Goal: Contribute content: Contribute content

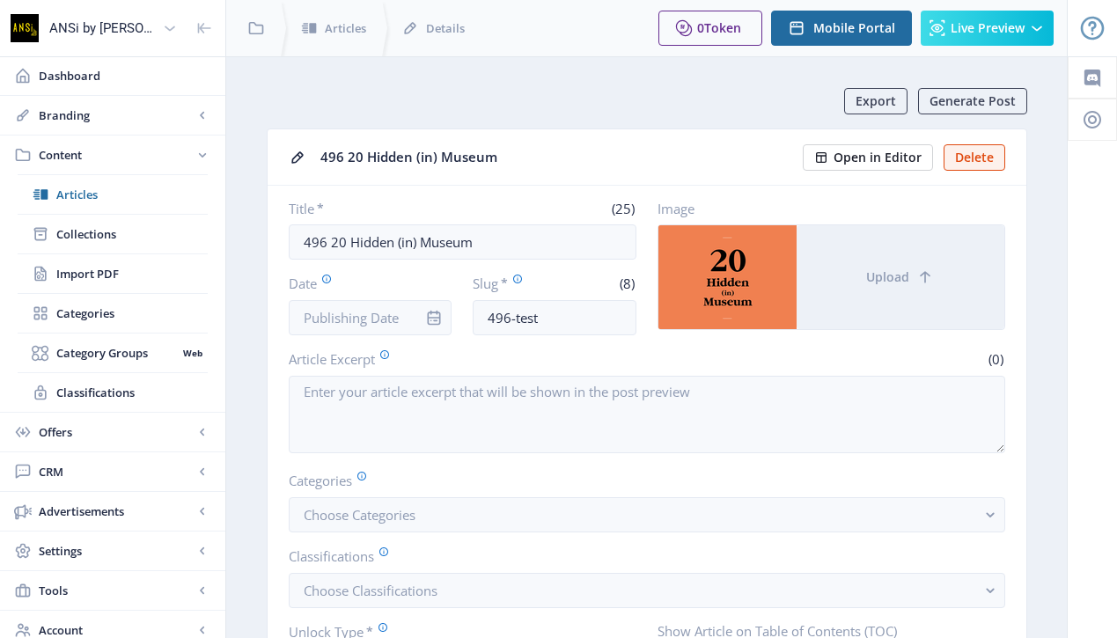
click at [886, 144] on button "Open in Editor" at bounding box center [868, 157] width 130 height 26
click at [97, 198] on span "Articles" at bounding box center [131, 195] width 151 height 18
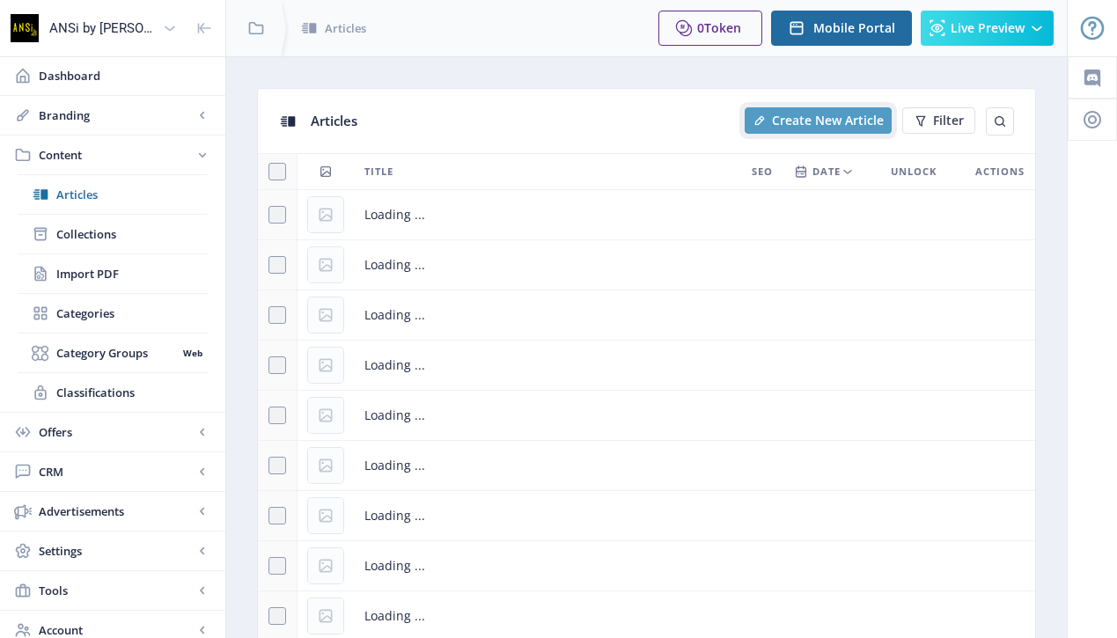
click at [802, 114] on span "Create New Article" at bounding box center [828, 121] width 112 height 14
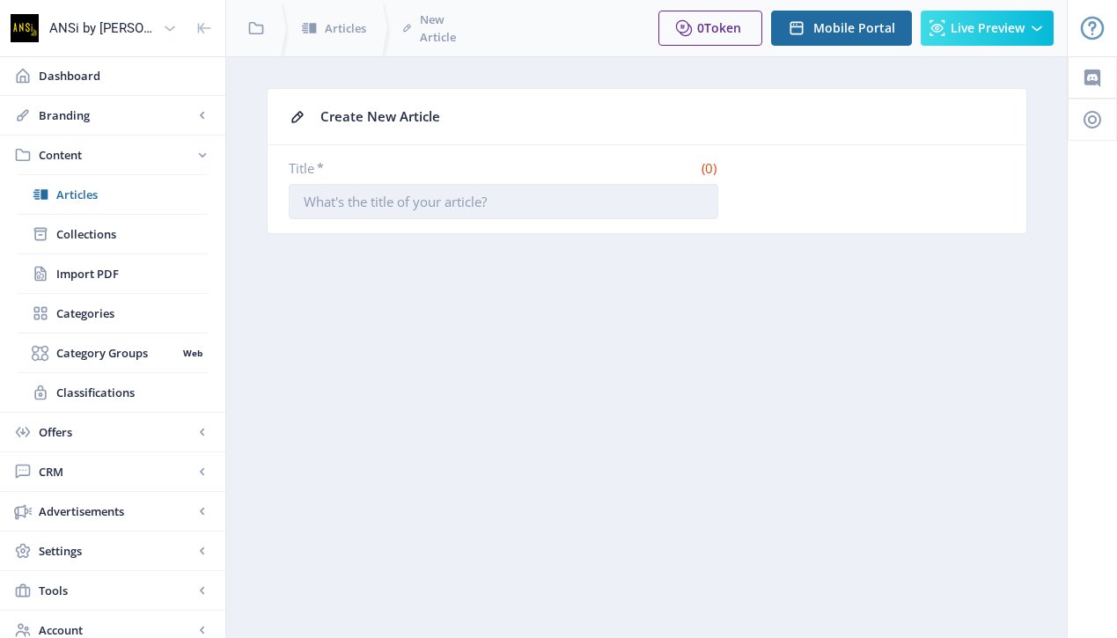
click at [432, 214] on input "Title *" at bounding box center [503, 201] width 429 height 35
click at [432, 213] on input "Title *" at bounding box center [503, 201] width 429 height 35
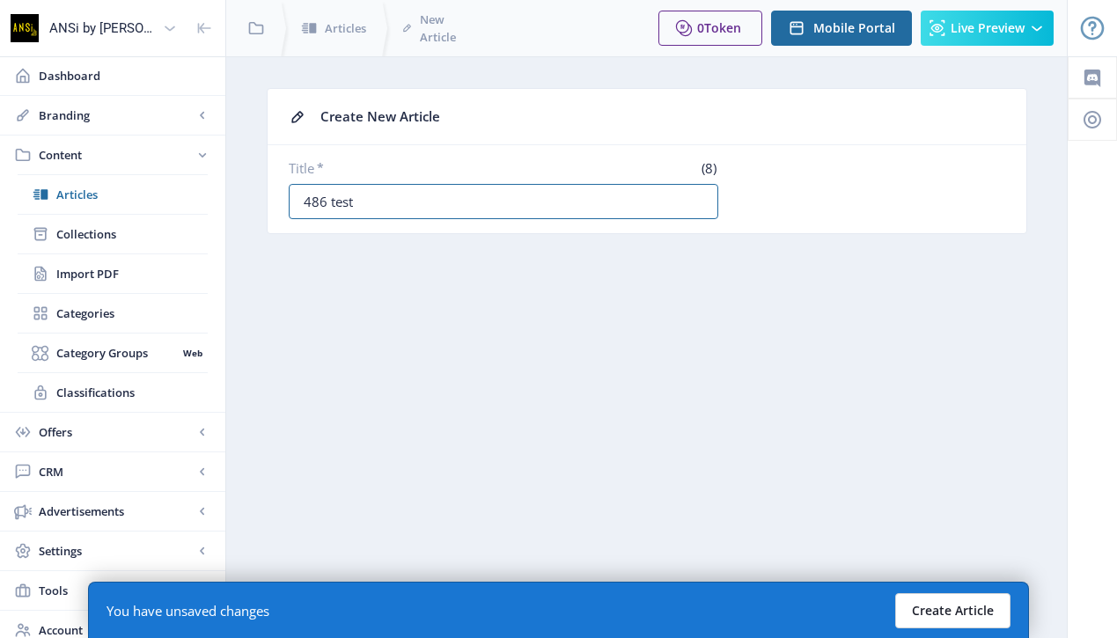
type input "486 test"
click at [962, 610] on button "Create Article" at bounding box center [952, 610] width 115 height 35
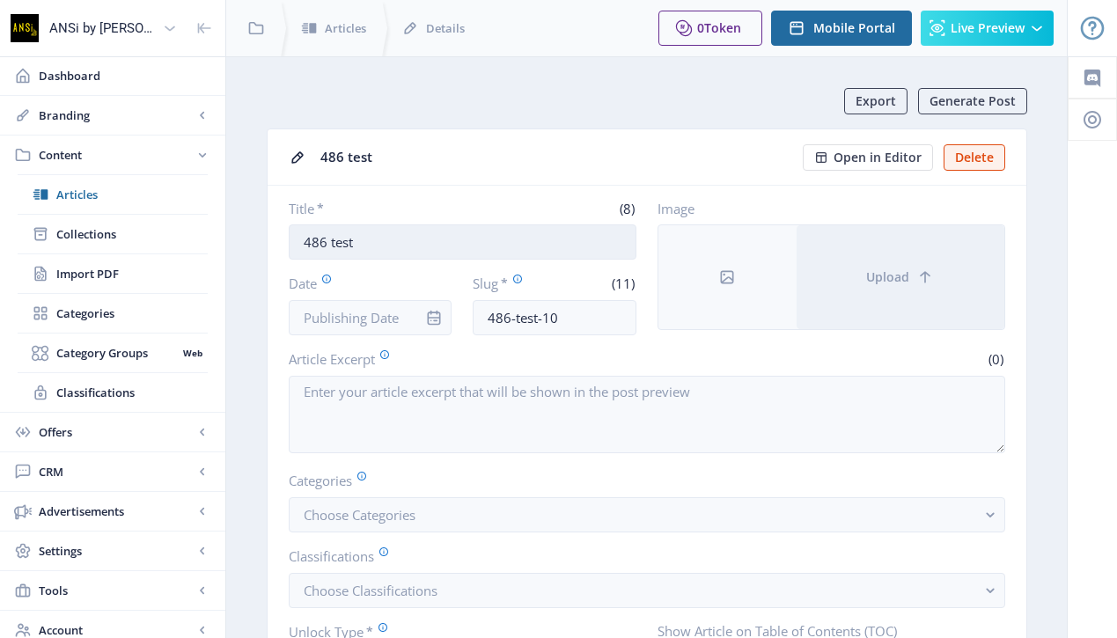
click at [376, 232] on input "486 test" at bounding box center [463, 241] width 348 height 35
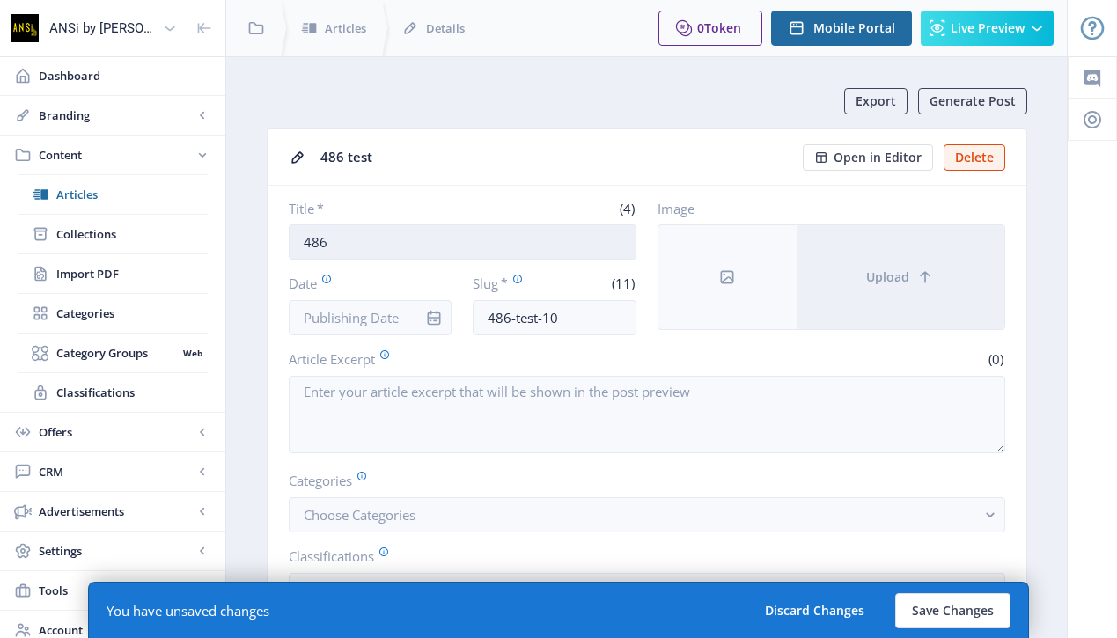
paste input "ที่ทำ (พิพิธภัณฑ์) มา เหมือนเป็นคำสัญญา"
drag, startPoint x: 435, startPoint y: 243, endPoint x: 460, endPoint y: 244, distance: 25.5
click at [460, 244] on input "486 ที่ทำ (พิพิธภัณฑ์) มา เหมือนเป็นคำสัญญา" at bounding box center [463, 241] width 348 height 35
click at [577, 239] on input "486 ที่ทำ (พิพิธภัณฑ์) มา เหมือนเป็นคำสัญญา" at bounding box center [463, 241] width 348 height 35
click at [333, 242] on input "486 ที่ทำ (พิพิธภัณฑ์) มา เหมือนเป็นคำสัญญา"" at bounding box center [463, 241] width 348 height 35
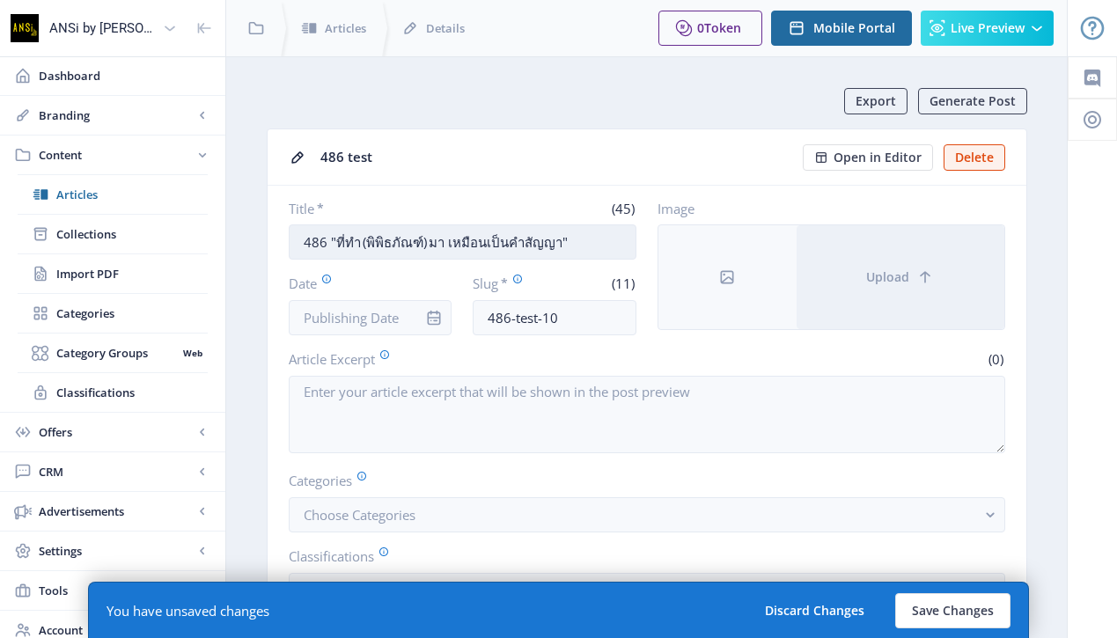
click at [579, 242] on input "486 "ที่ทำ (พิพิธภัณฑ์) มา เหมือนเป็นคำสัญญา"" at bounding box center [463, 241] width 348 height 35
paste input "[PERSON_NAME]"
paste input "ปากคำ [PERSON_NAME]"
click at [576, 244] on input "486 "ที่ทำ (พิพิธภัณฑ์) มา เหมือนเป็นคำสัญญา" ปากคำ [PERSON_NAME]" at bounding box center [463, 241] width 348 height 35
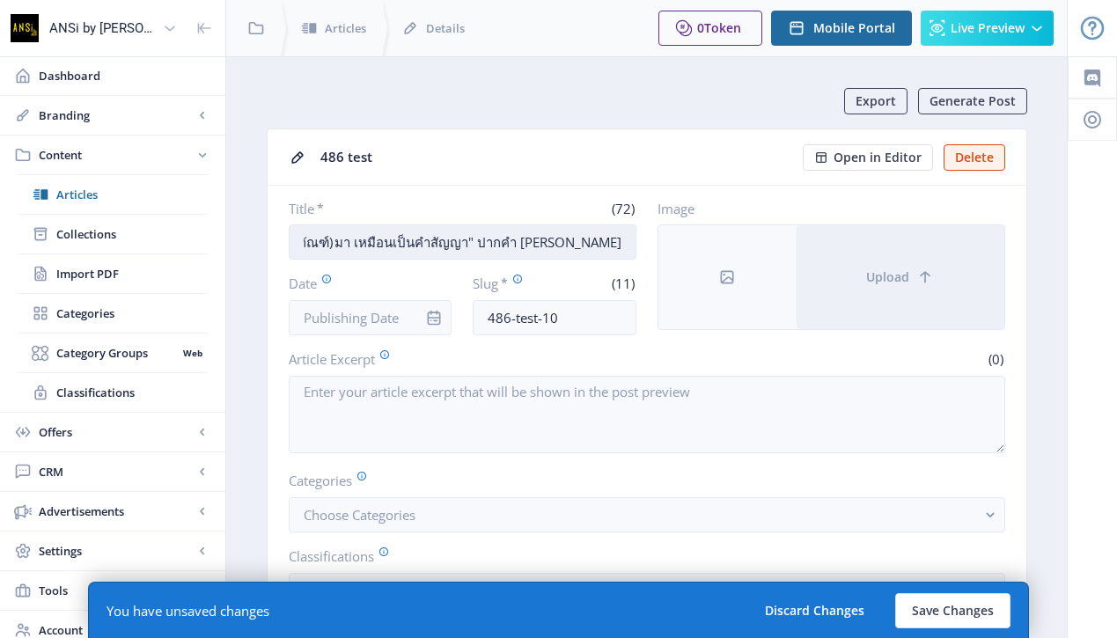
scroll to position [0, 99]
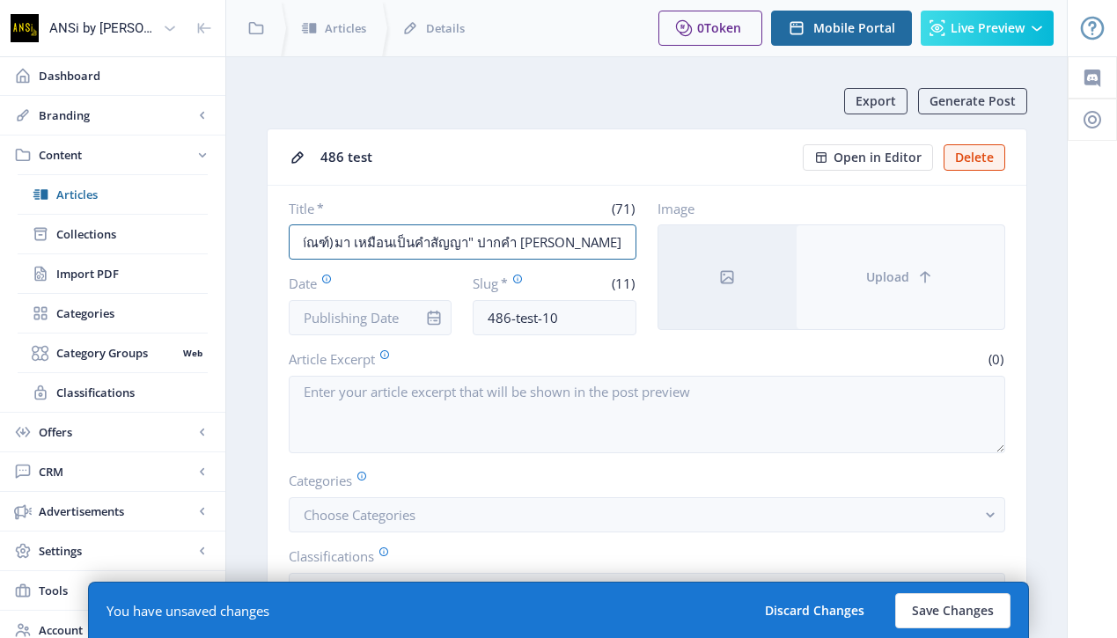
type input "486 "ที่ทำ (พิพิธภัณฑ์) มา เหมือนเป็นคำสัญญา" ปากคำ [PERSON_NAME]"
click at [881, 256] on button "Upload" at bounding box center [900, 277] width 208 height 104
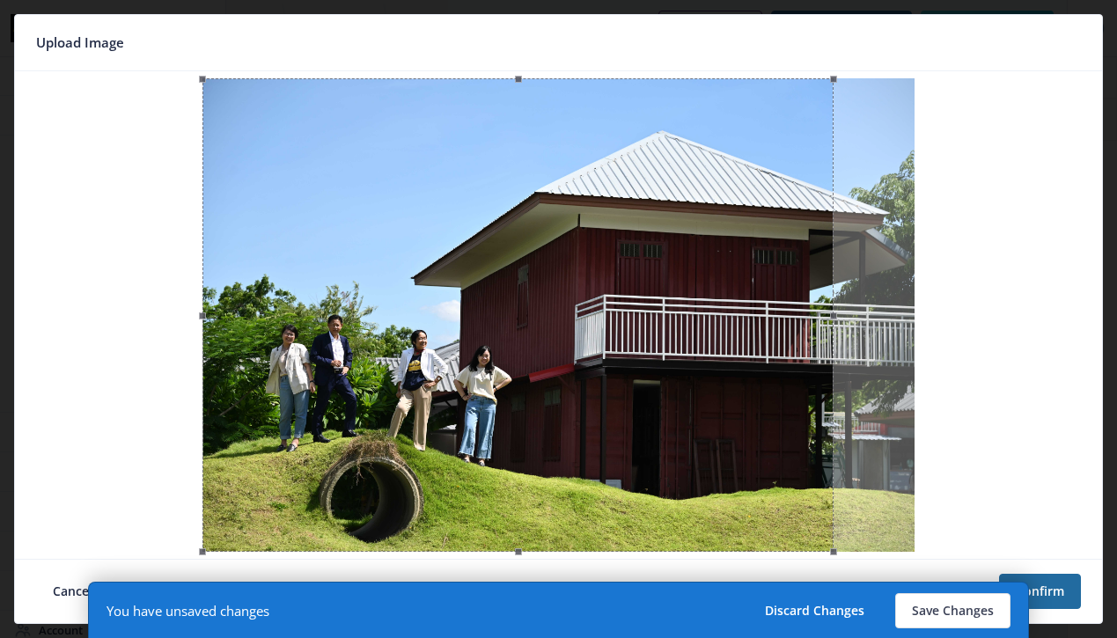
drag, startPoint x: 759, startPoint y: 238, endPoint x: 684, endPoint y: 247, distance: 76.3
click at [684, 247] on div at bounding box center [517, 314] width 631 height 473
click at [1056, 586] on button "Confirm" at bounding box center [1040, 591] width 82 height 35
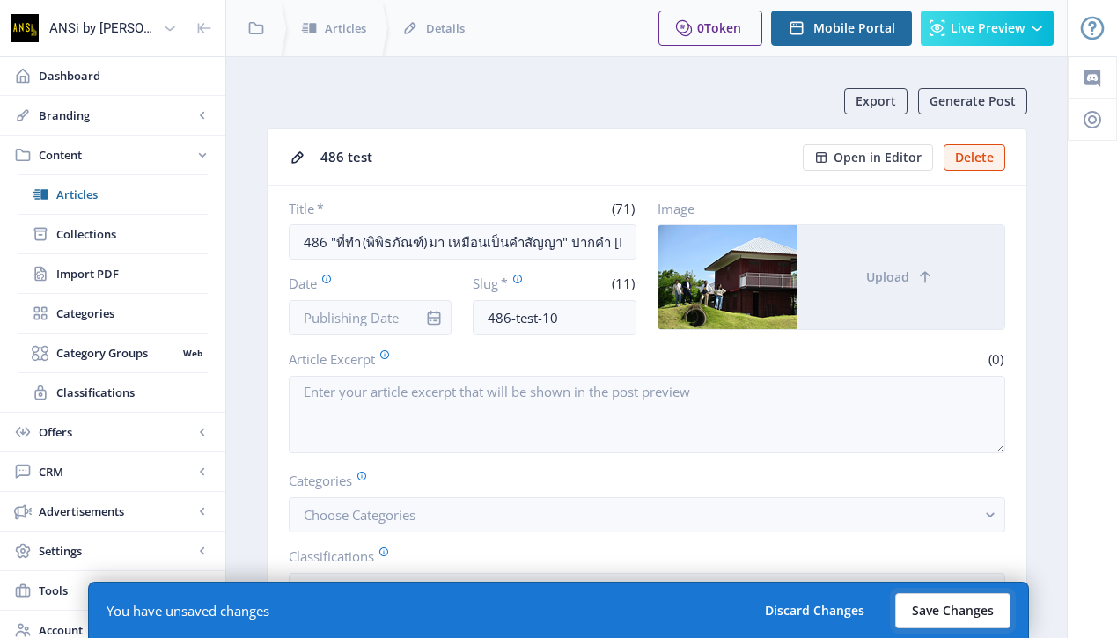
click at [974, 598] on button "Save Changes" at bounding box center [952, 610] width 115 height 35
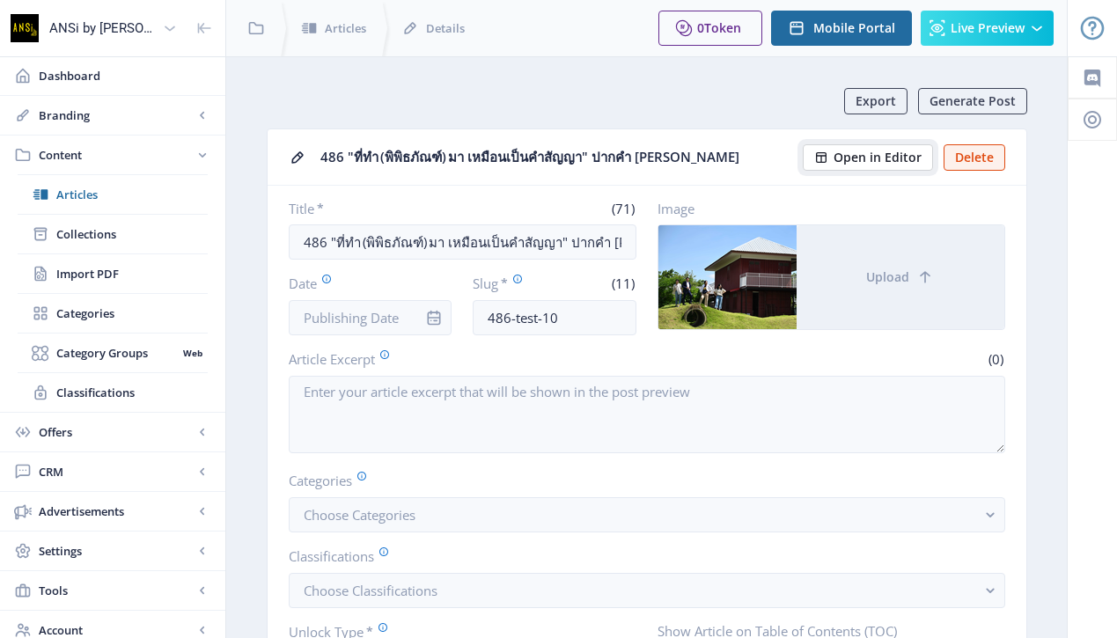
click at [842, 147] on button "Open in Editor" at bounding box center [868, 157] width 130 height 26
click at [443, 243] on input "486 "ที่ทำ (พิพิธภัณฑ์) มา เหมือนเป็นคำสัญญา" ปากคำ [PERSON_NAME]" at bounding box center [463, 241] width 348 height 35
